Goal: Task Accomplishment & Management: Use online tool/utility

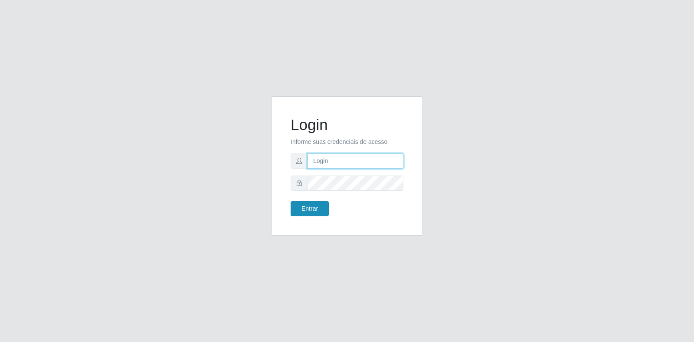
type input "[EMAIL_ADDRESS][DOMAIN_NAME]"
click at [304, 216] on button "Entrar" at bounding box center [310, 208] width 38 height 15
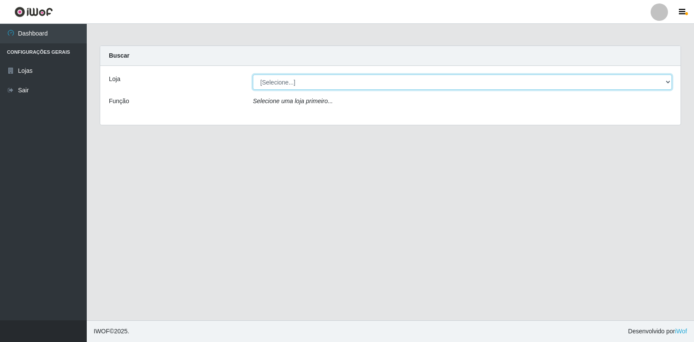
click at [390, 79] on select "[Selecione...] Atacado Vem - Loja 30 Laranjeiras Velha" at bounding box center [462, 82] width 419 height 15
select select "495"
click at [253, 75] on select "[Selecione...] Atacado Vem - Loja 30 Laranjeiras Velha" at bounding box center [462, 82] width 419 height 15
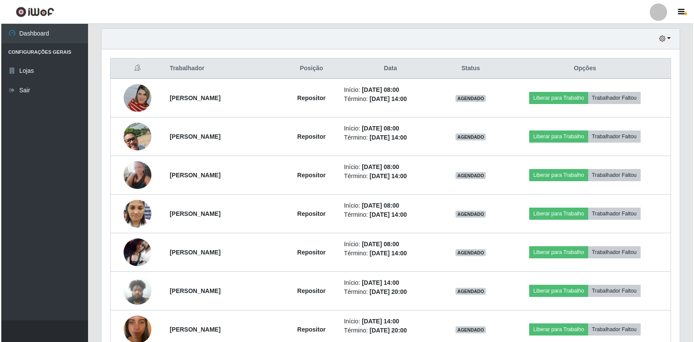
scroll to position [304, 0]
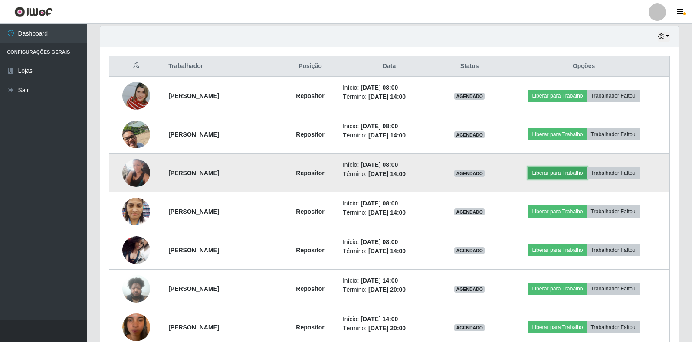
click at [569, 175] on button "Liberar para Trabalho" at bounding box center [557, 173] width 59 height 12
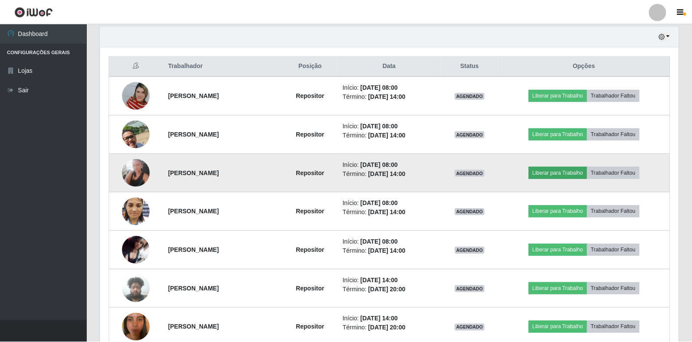
scroll to position [180, 573]
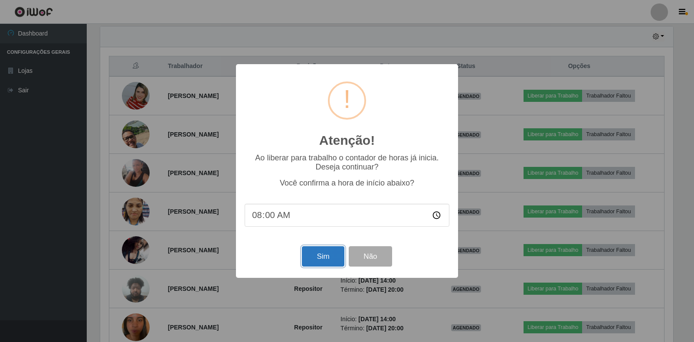
click at [322, 259] on button "Sim" at bounding box center [323, 256] width 42 height 20
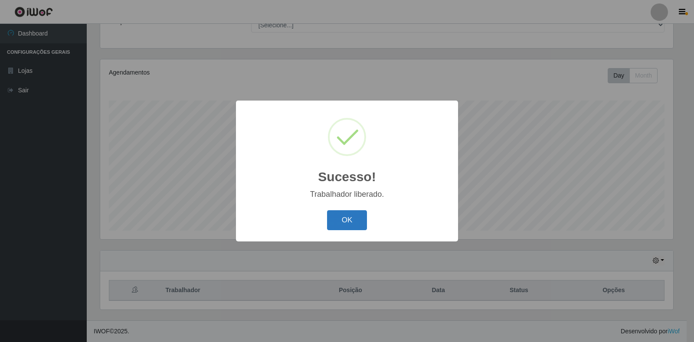
click at [345, 220] on button "OK" at bounding box center [347, 220] width 40 height 20
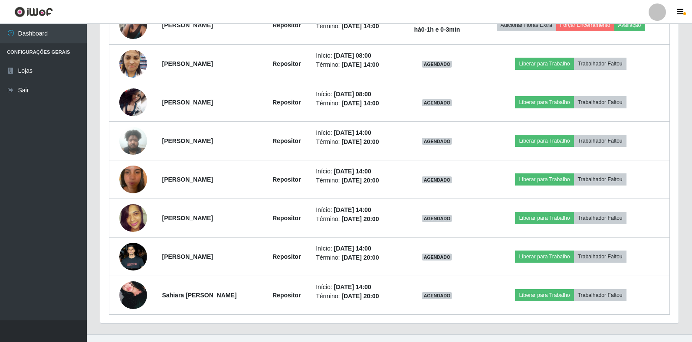
scroll to position [466, 0]
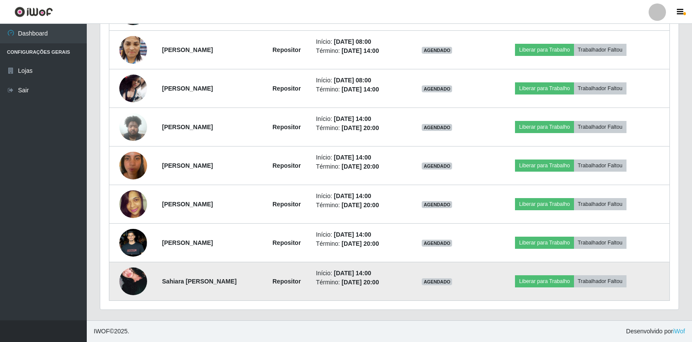
click at [130, 276] on img at bounding box center [133, 281] width 28 height 41
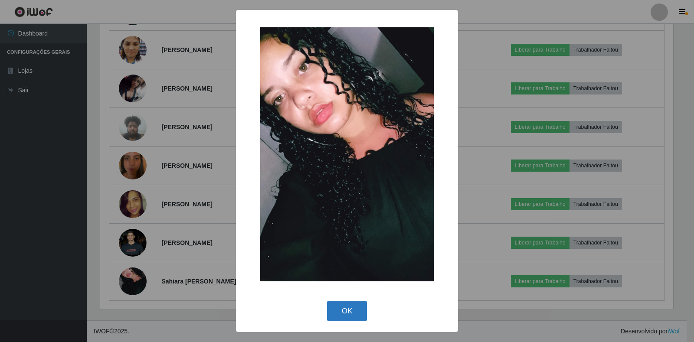
click at [354, 311] on button "OK" at bounding box center [347, 311] width 40 height 20
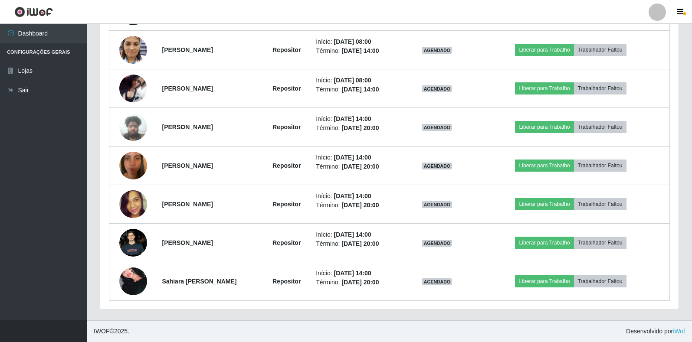
scroll to position [180, 578]
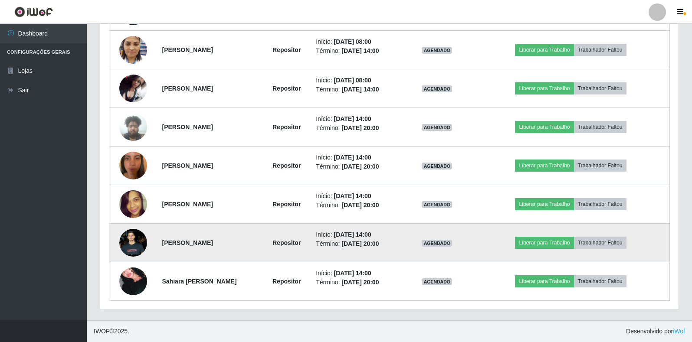
click at [126, 243] on img at bounding box center [133, 243] width 28 height 62
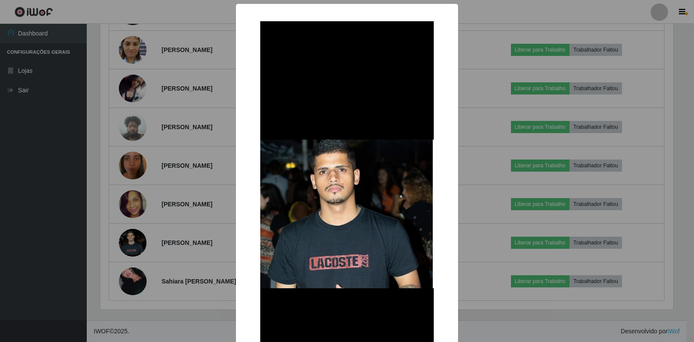
click at [177, 230] on div "× OK Cancel" at bounding box center [347, 171] width 694 height 342
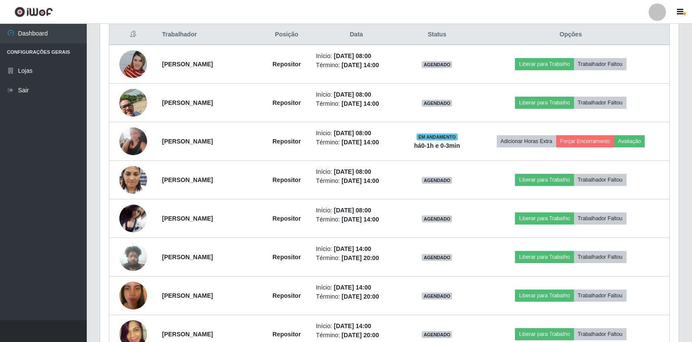
scroll to position [292, 0]
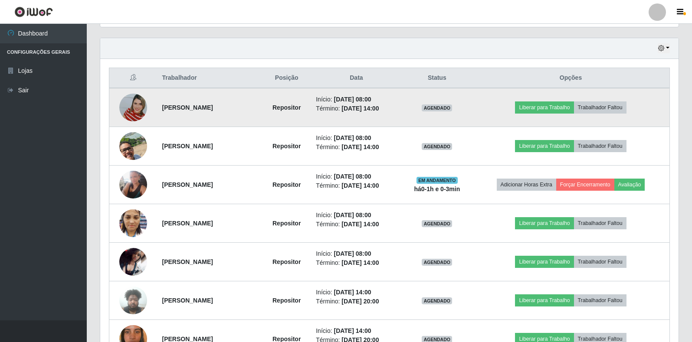
click at [132, 108] on img at bounding box center [133, 107] width 28 height 49
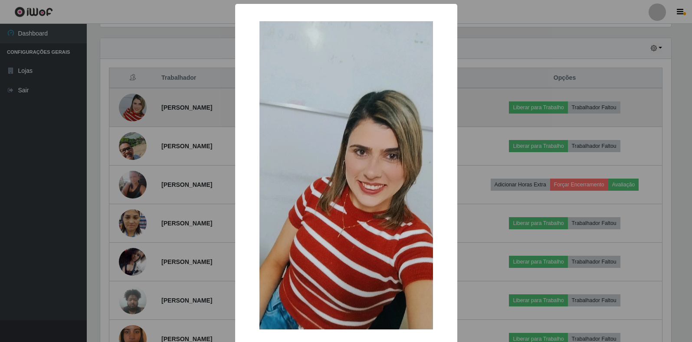
scroll to position [180, 573]
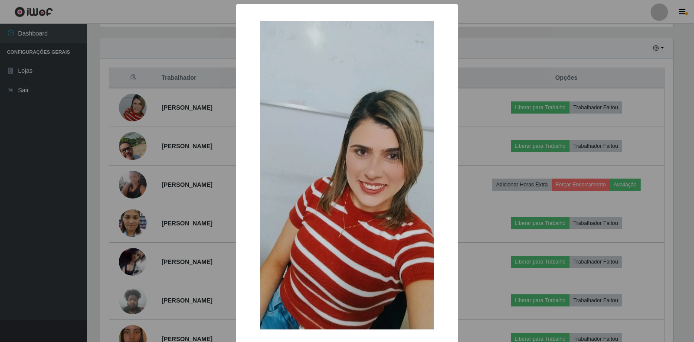
click at [196, 181] on div "× OK Cancel" at bounding box center [347, 171] width 694 height 342
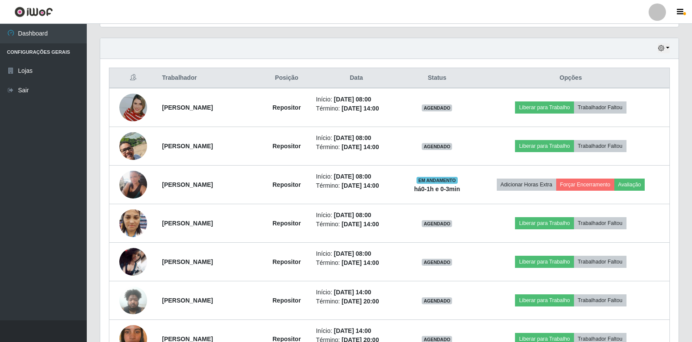
scroll to position [180, 578]
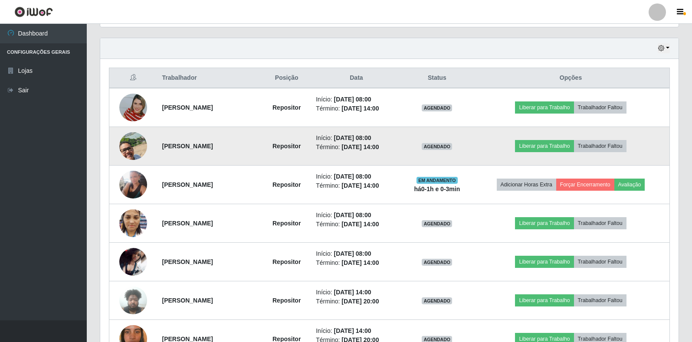
click at [125, 146] on img at bounding box center [133, 146] width 28 height 49
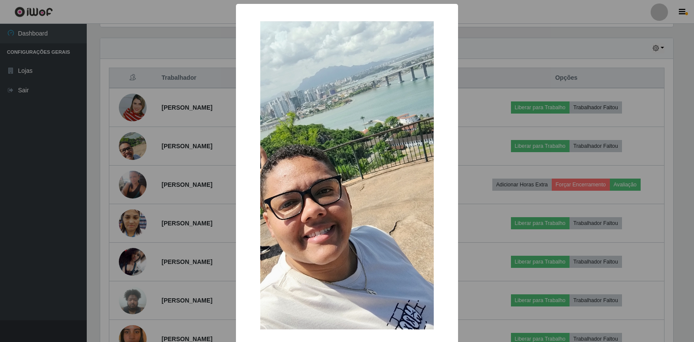
click at [188, 182] on div "× OK Cancel" at bounding box center [347, 171] width 694 height 342
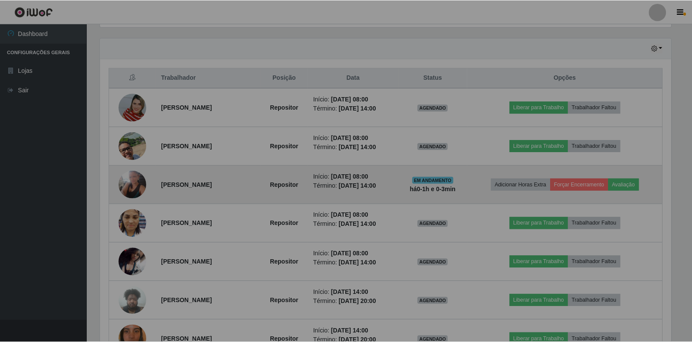
scroll to position [0, 0]
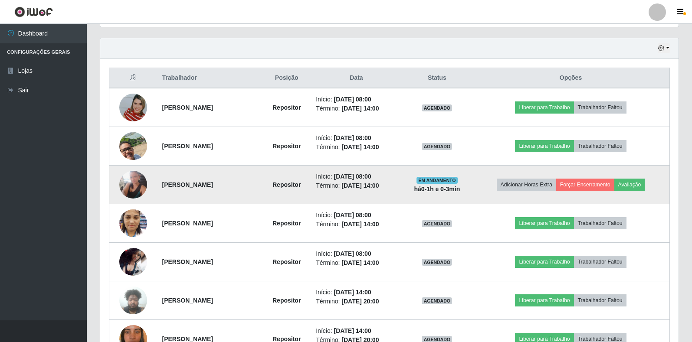
click at [133, 183] on img at bounding box center [133, 185] width 28 height 28
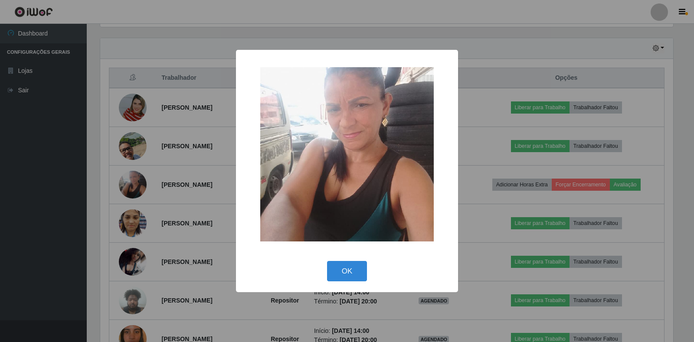
click at [185, 207] on div "× OK Cancel" at bounding box center [347, 171] width 694 height 342
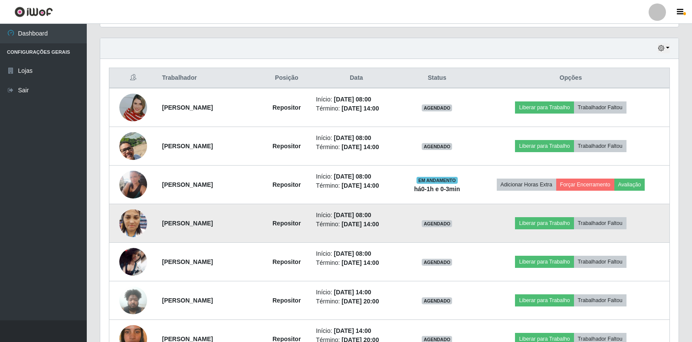
click at [134, 223] on img at bounding box center [133, 223] width 28 height 37
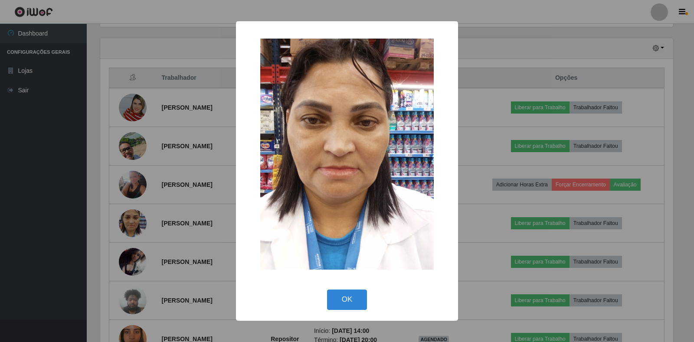
click at [185, 199] on div "× OK Cancel" at bounding box center [347, 171] width 694 height 342
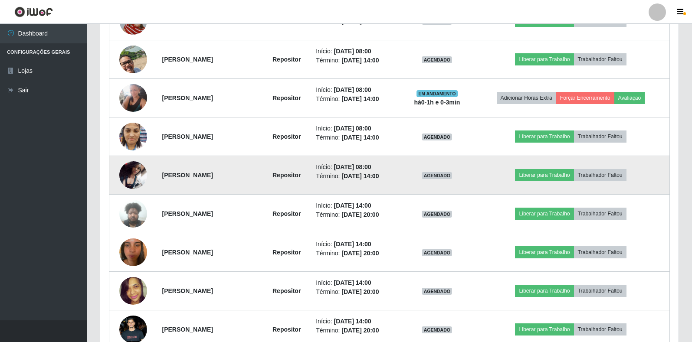
click at [128, 180] on img at bounding box center [133, 175] width 28 height 28
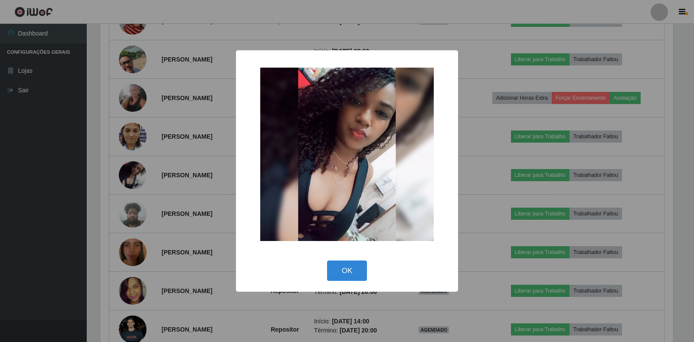
click at [177, 184] on div "× OK Cancel" at bounding box center [347, 171] width 694 height 342
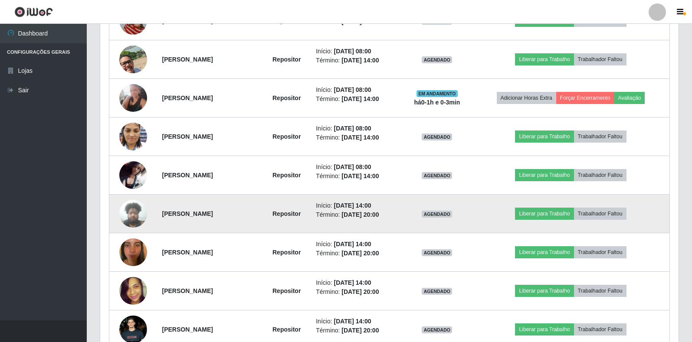
click at [138, 217] on img at bounding box center [133, 213] width 28 height 37
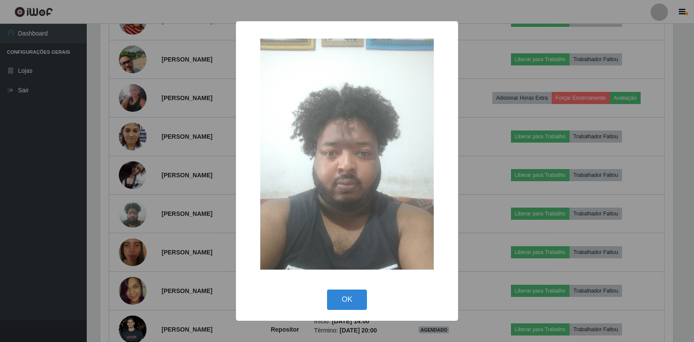
click at [170, 203] on div "× OK Cancel" at bounding box center [347, 171] width 694 height 342
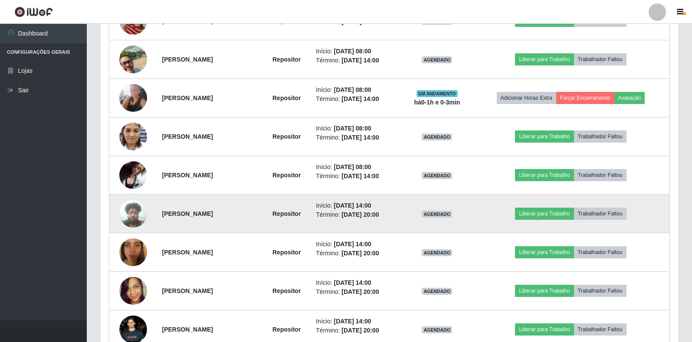
click at [132, 215] on img at bounding box center [133, 213] width 28 height 37
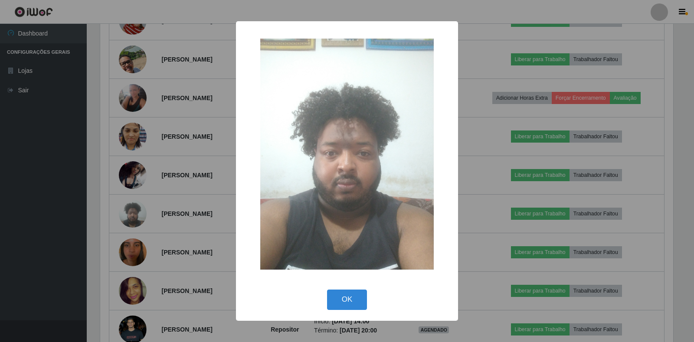
click at [161, 158] on div "× OK Cancel" at bounding box center [347, 171] width 694 height 342
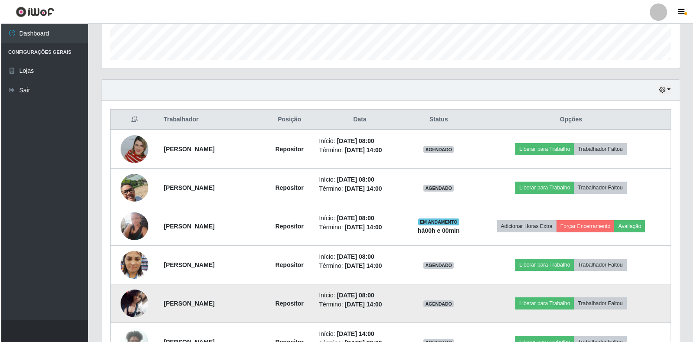
scroll to position [249, 0]
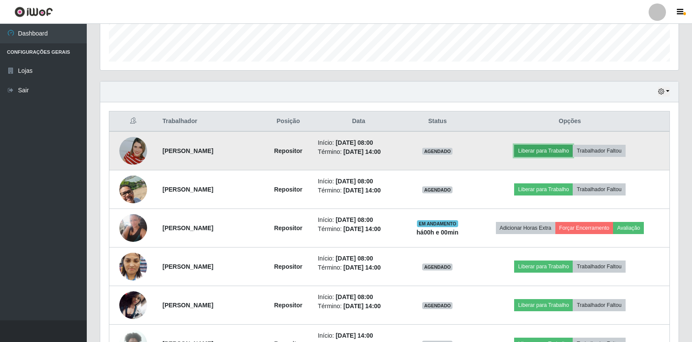
click at [543, 153] on button "Liberar para Trabalho" at bounding box center [543, 151] width 59 height 12
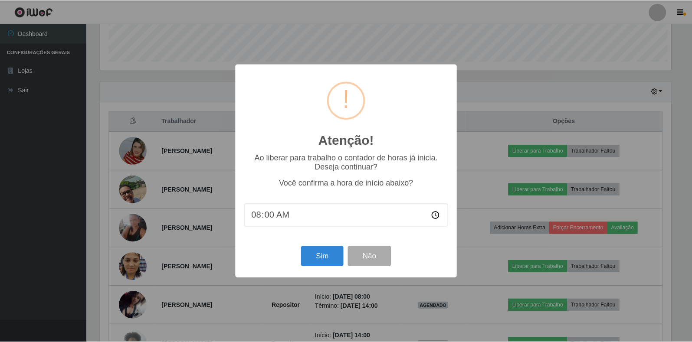
scroll to position [180, 573]
click at [314, 260] on button "Sim" at bounding box center [323, 256] width 42 height 20
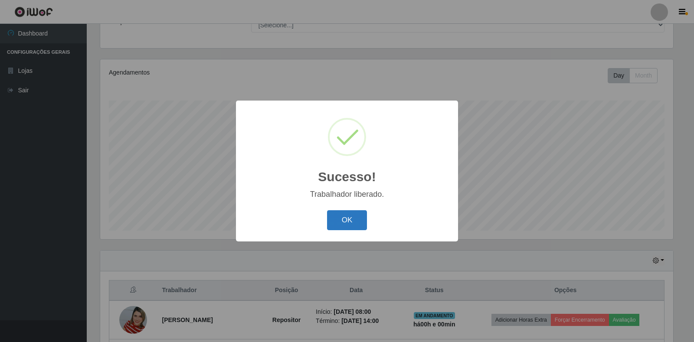
click at [355, 218] on button "OK" at bounding box center [347, 220] width 40 height 20
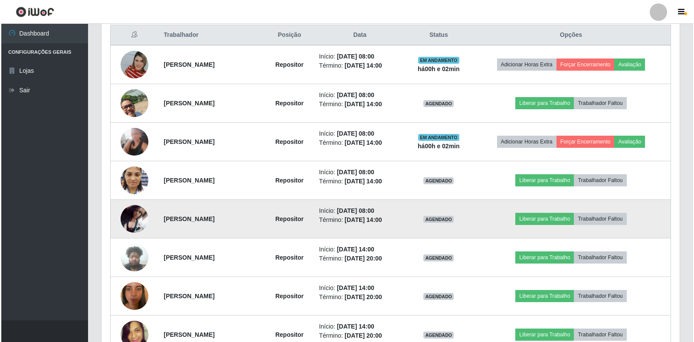
scroll to position [292, 0]
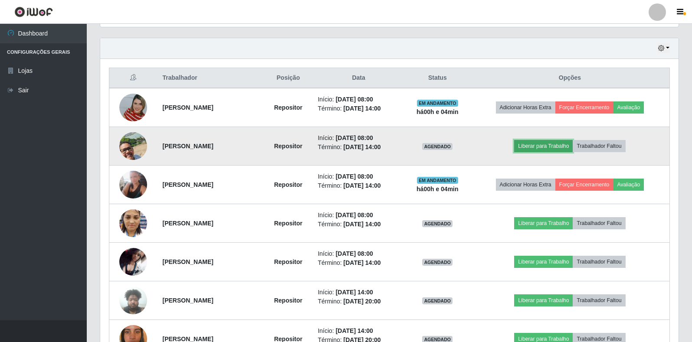
click at [546, 148] on button "Liberar para Trabalho" at bounding box center [543, 146] width 59 height 12
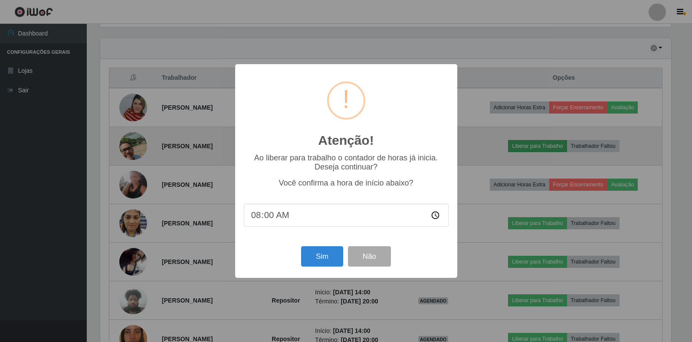
scroll to position [180, 573]
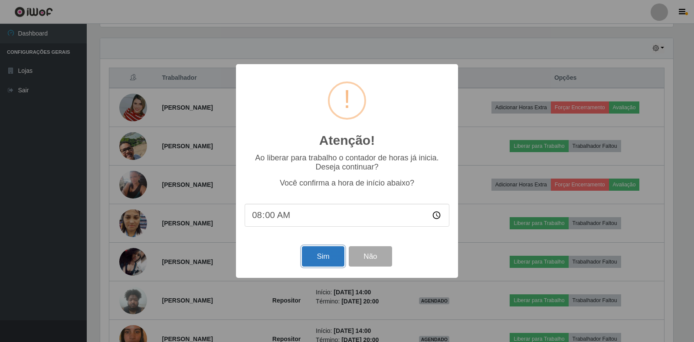
click at [324, 254] on button "Sim" at bounding box center [323, 256] width 42 height 20
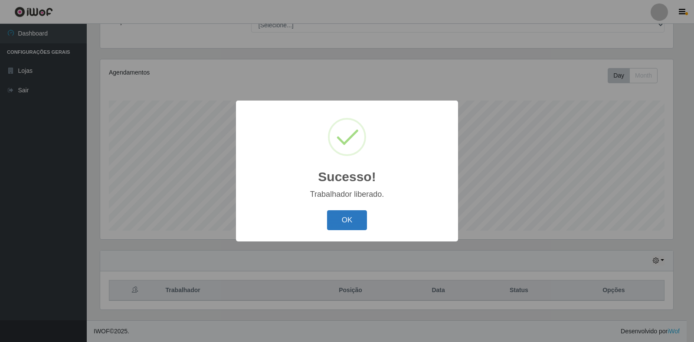
click at [350, 214] on button "OK" at bounding box center [347, 220] width 40 height 20
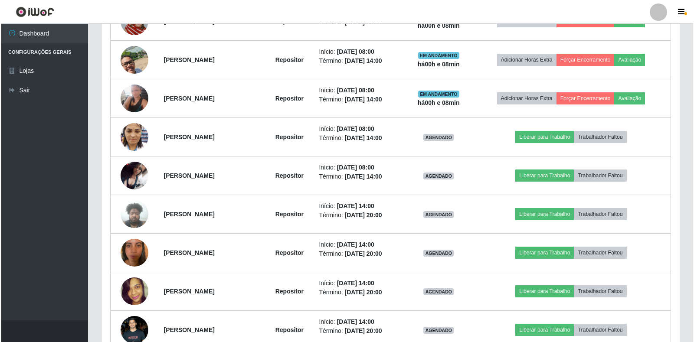
scroll to position [391, 0]
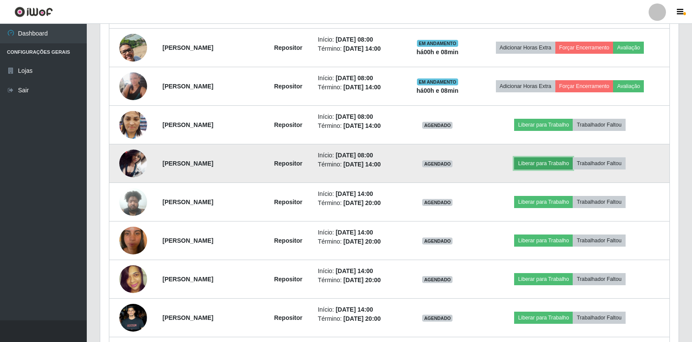
click at [543, 158] on button "Liberar para Trabalho" at bounding box center [543, 164] width 59 height 12
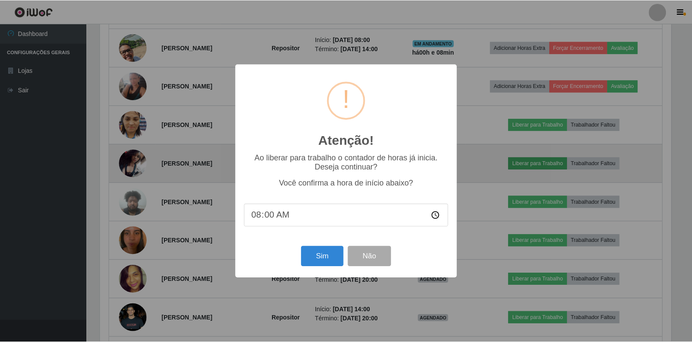
scroll to position [180, 573]
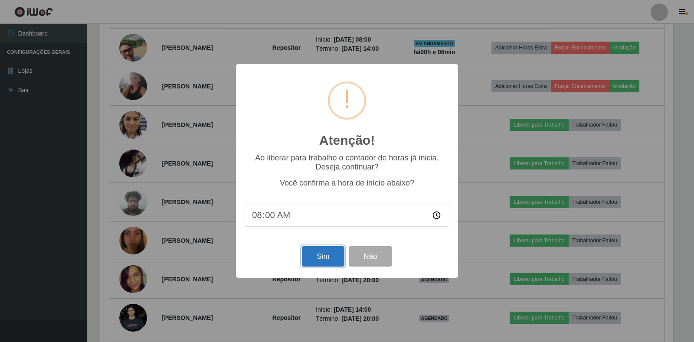
click at [335, 248] on button "Sim" at bounding box center [323, 256] width 42 height 20
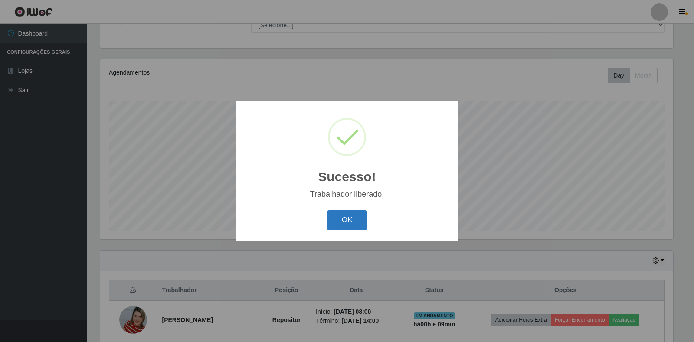
click at [352, 221] on button "OK" at bounding box center [347, 220] width 40 height 20
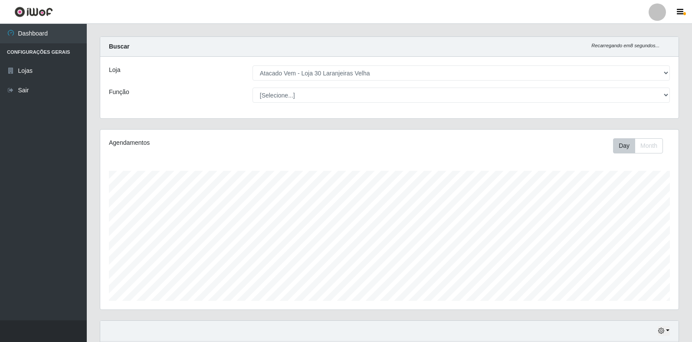
scroll to position [0, 0]
